Goal: Navigation & Orientation: Find specific page/section

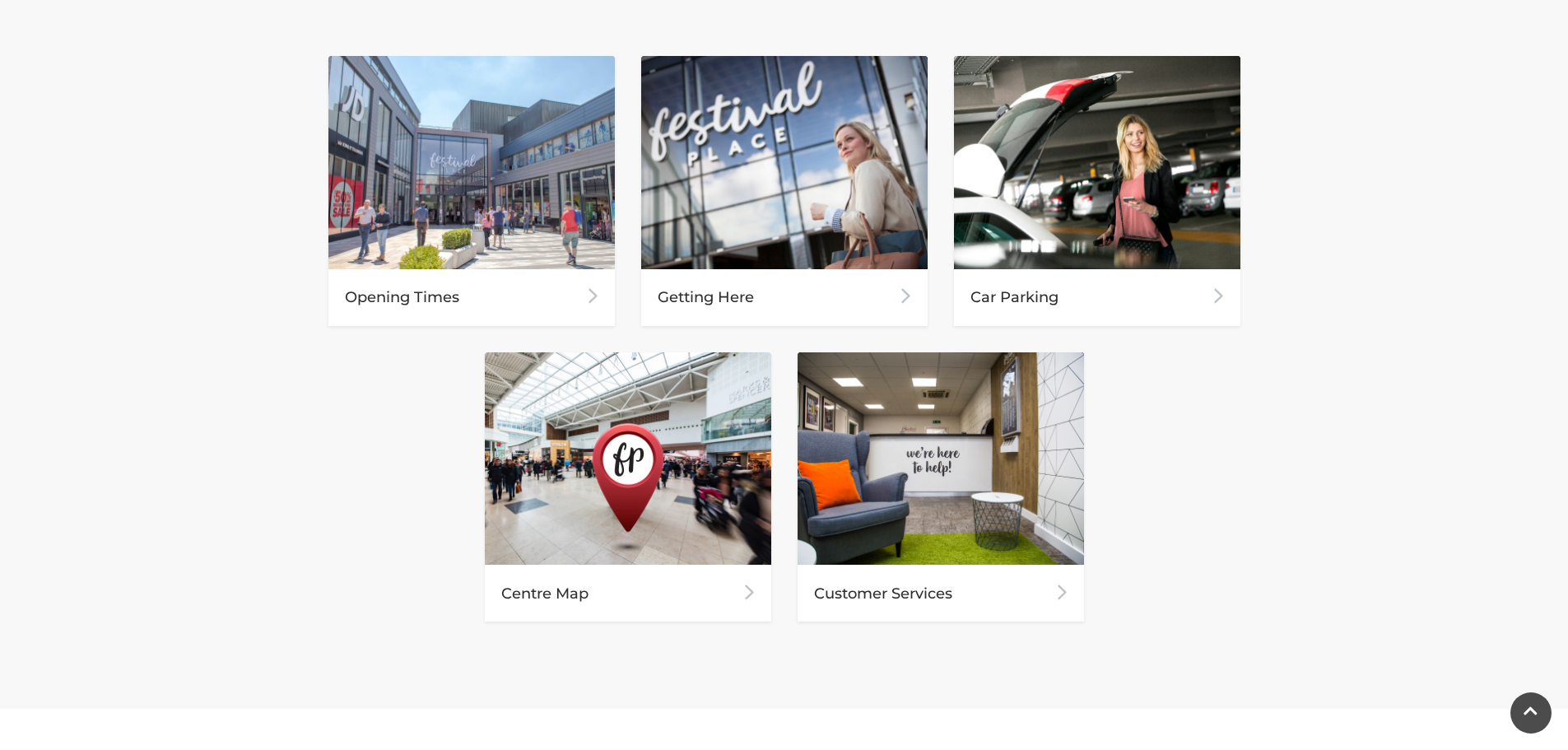
scroll to position [761, 0]
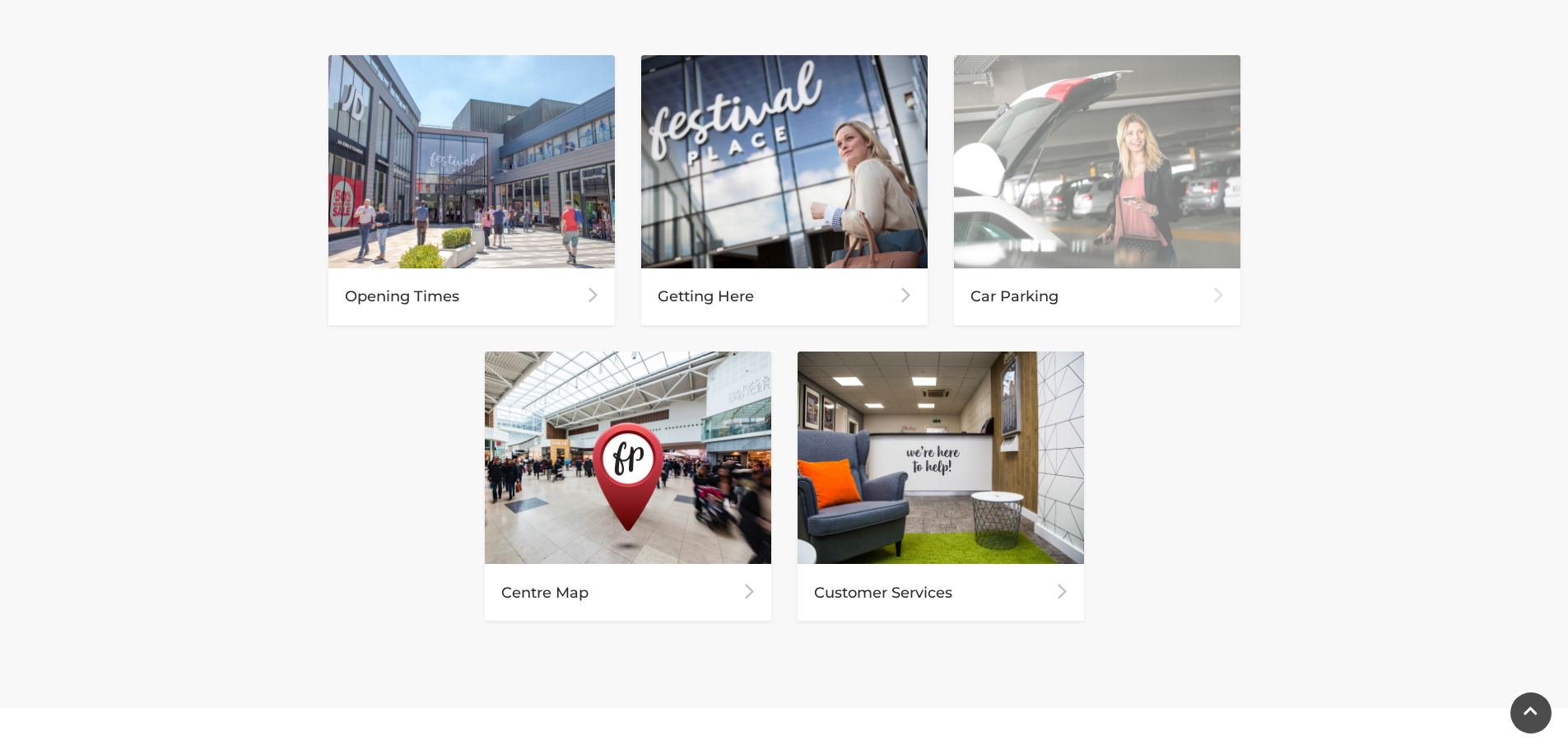
click at [1061, 162] on img at bounding box center [1096, 162] width 286 height 213
